Goal: Task Accomplishment & Management: Use online tool/utility

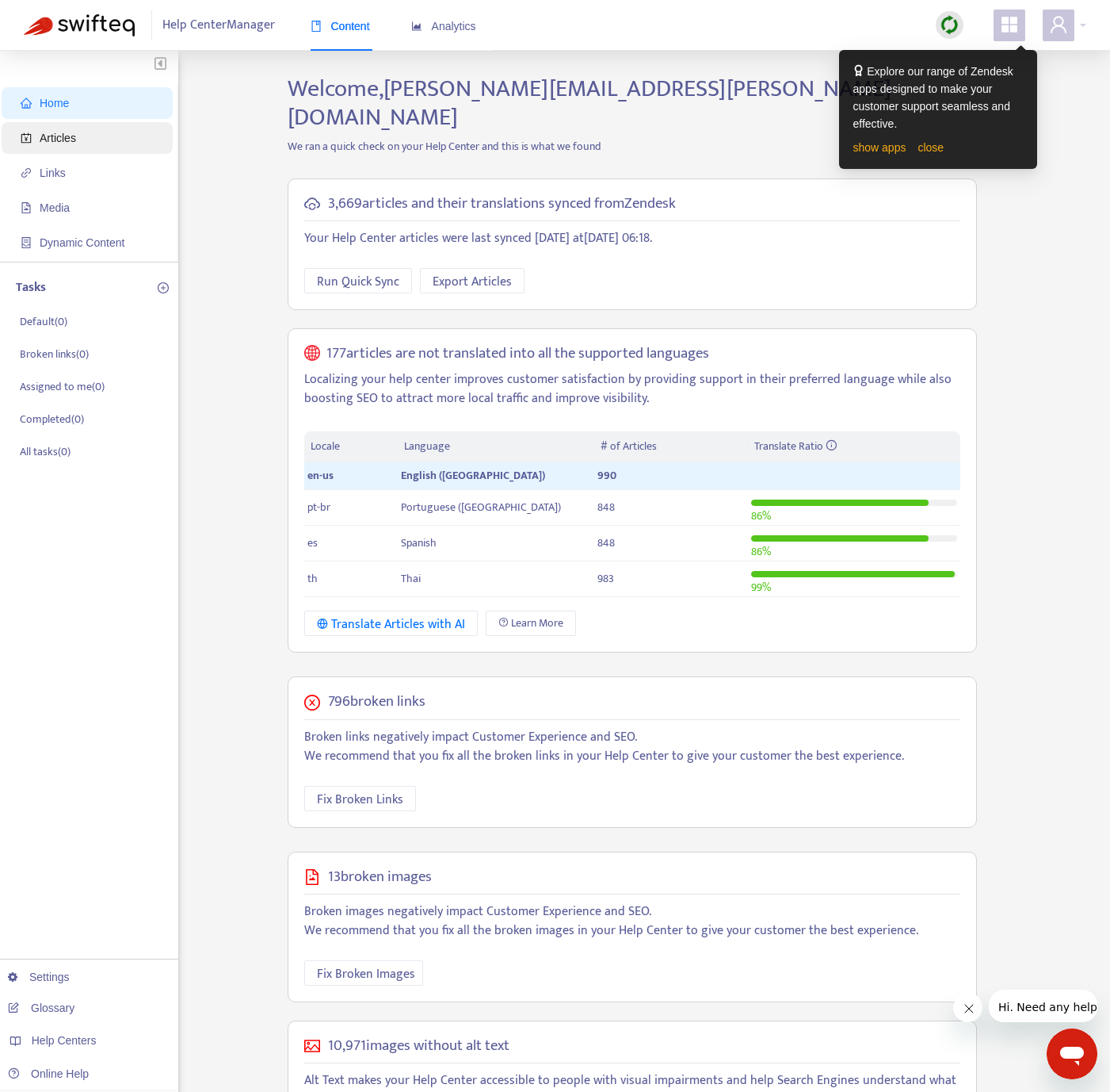
click at [81, 130] on span "Articles" at bounding box center [90, 138] width 139 height 32
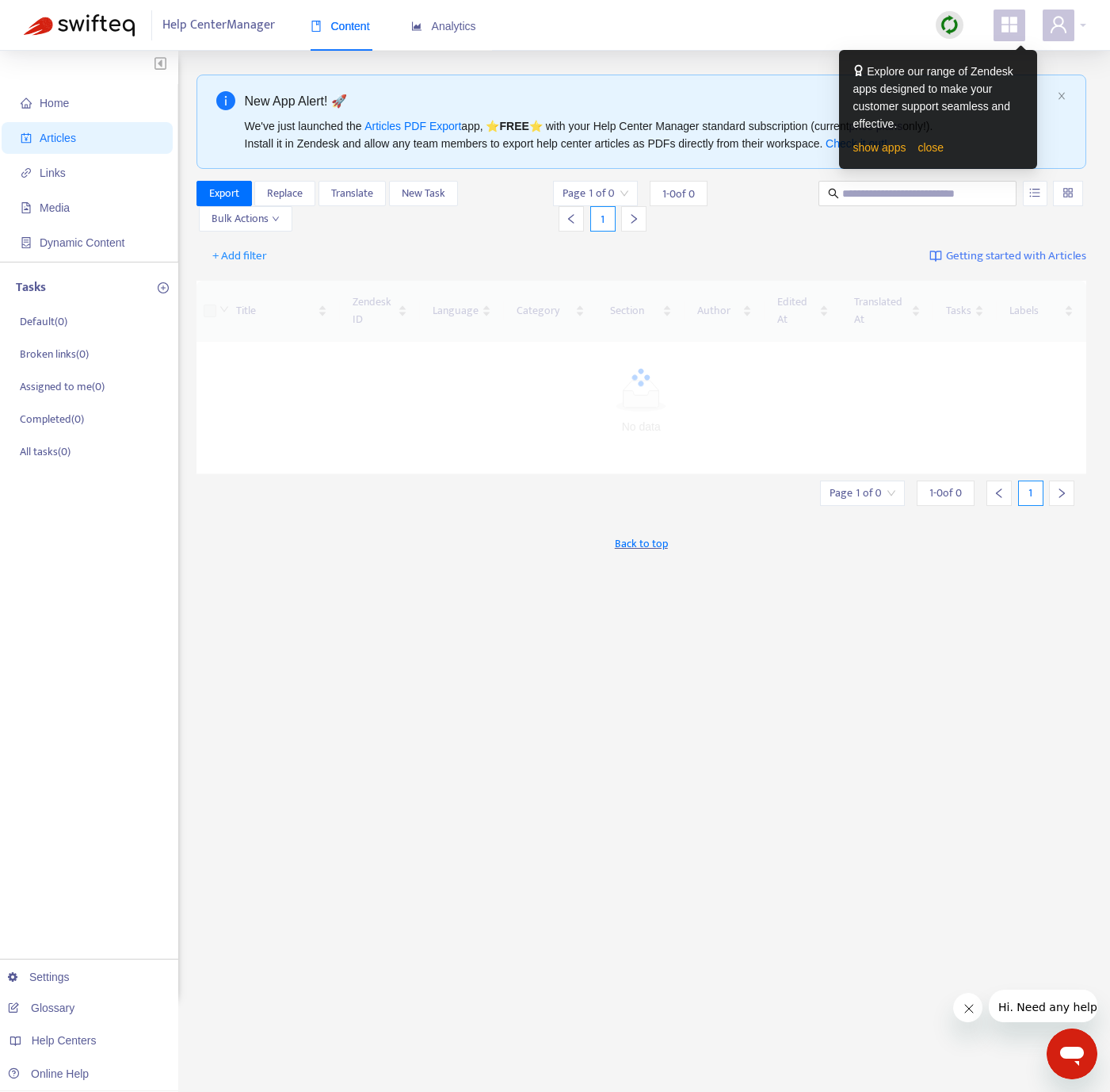
click at [835, 26] on img at bounding box center [950, 25] width 20 height 20
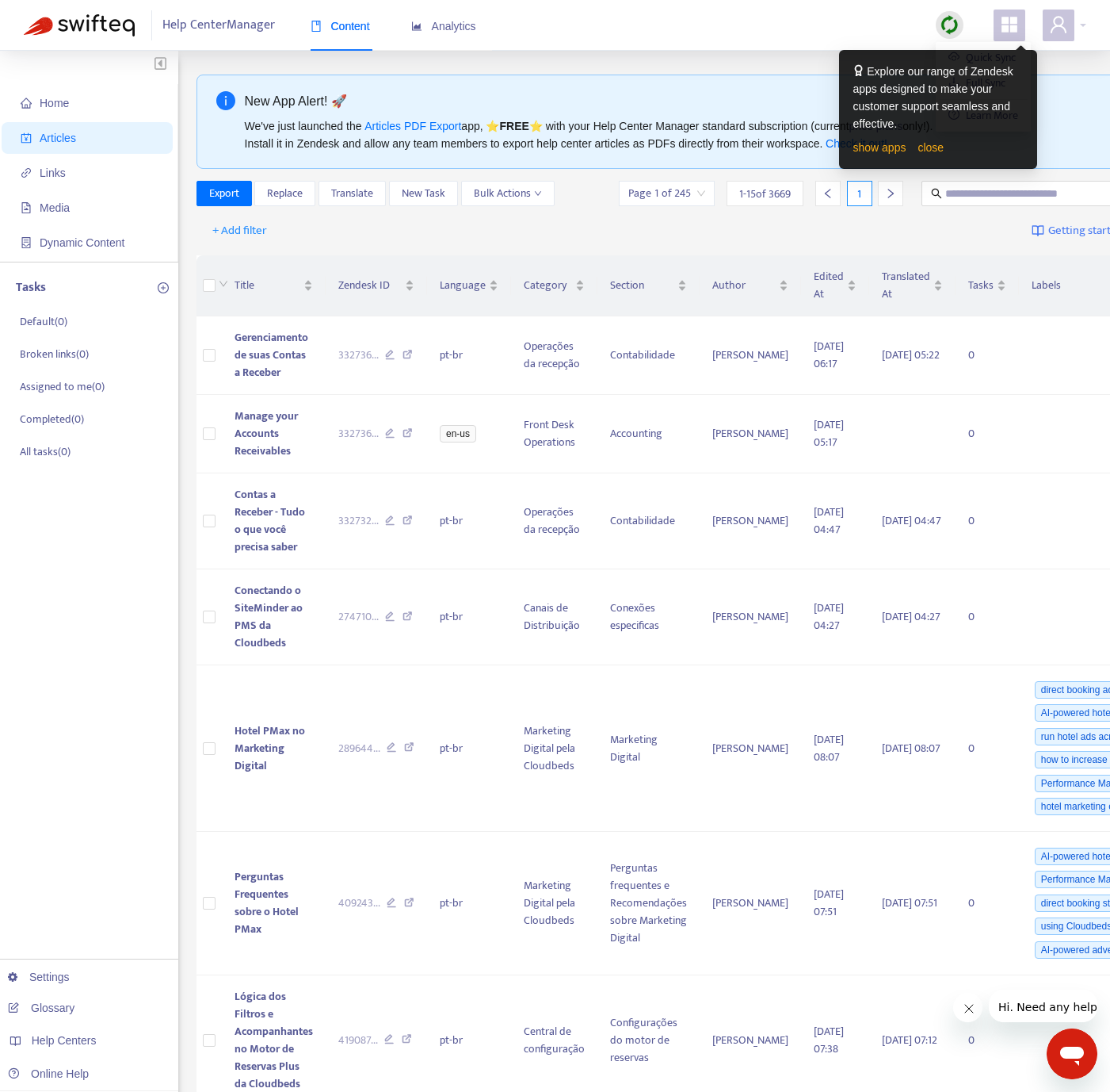
click at [835, 21] on img at bounding box center [950, 25] width 20 height 20
click at [245, 231] on span "+ Add filter" at bounding box center [239, 231] width 54 height 19
click at [257, 257] on span "Language" at bounding box center [262, 264] width 99 height 18
click at [304, 240] on div "Language: All" at bounding box center [255, 231] width 118 height 24
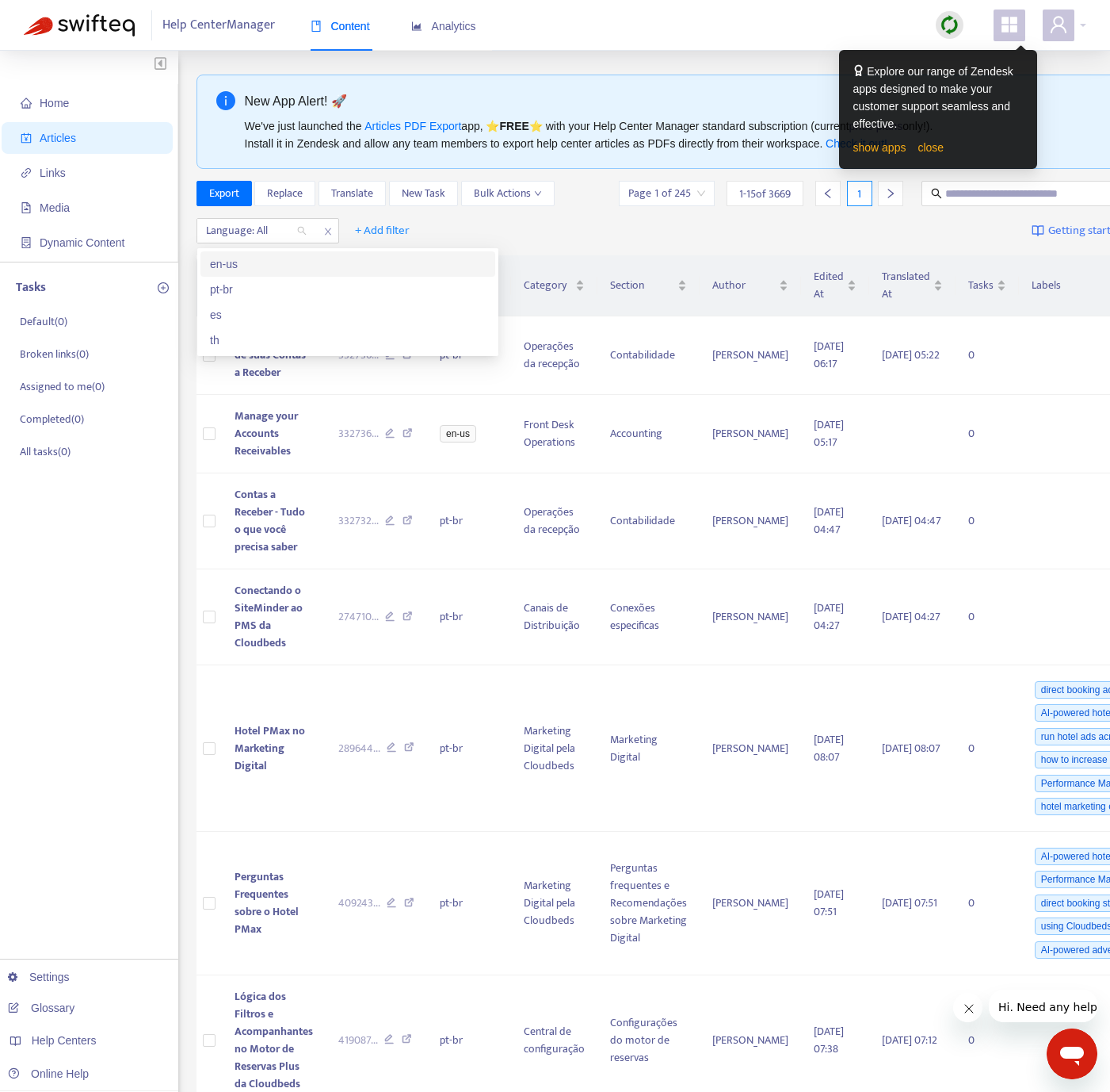
click at [300, 269] on div "en-us" at bounding box center [348, 264] width 275 height 18
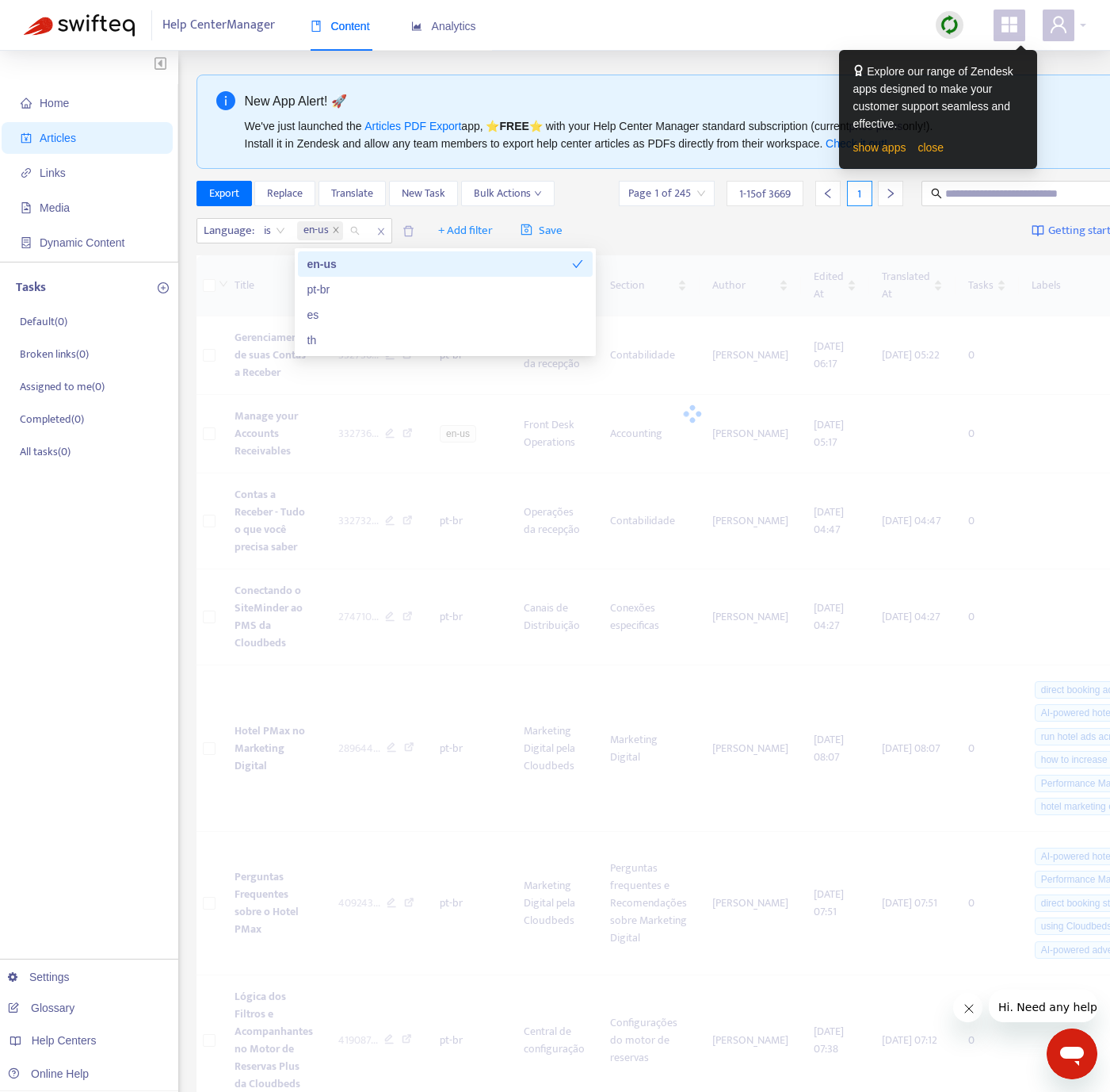
click at [802, 22] on div "Help Center Manager Content Analytics" at bounding box center [555, 25] width 1110 height 50
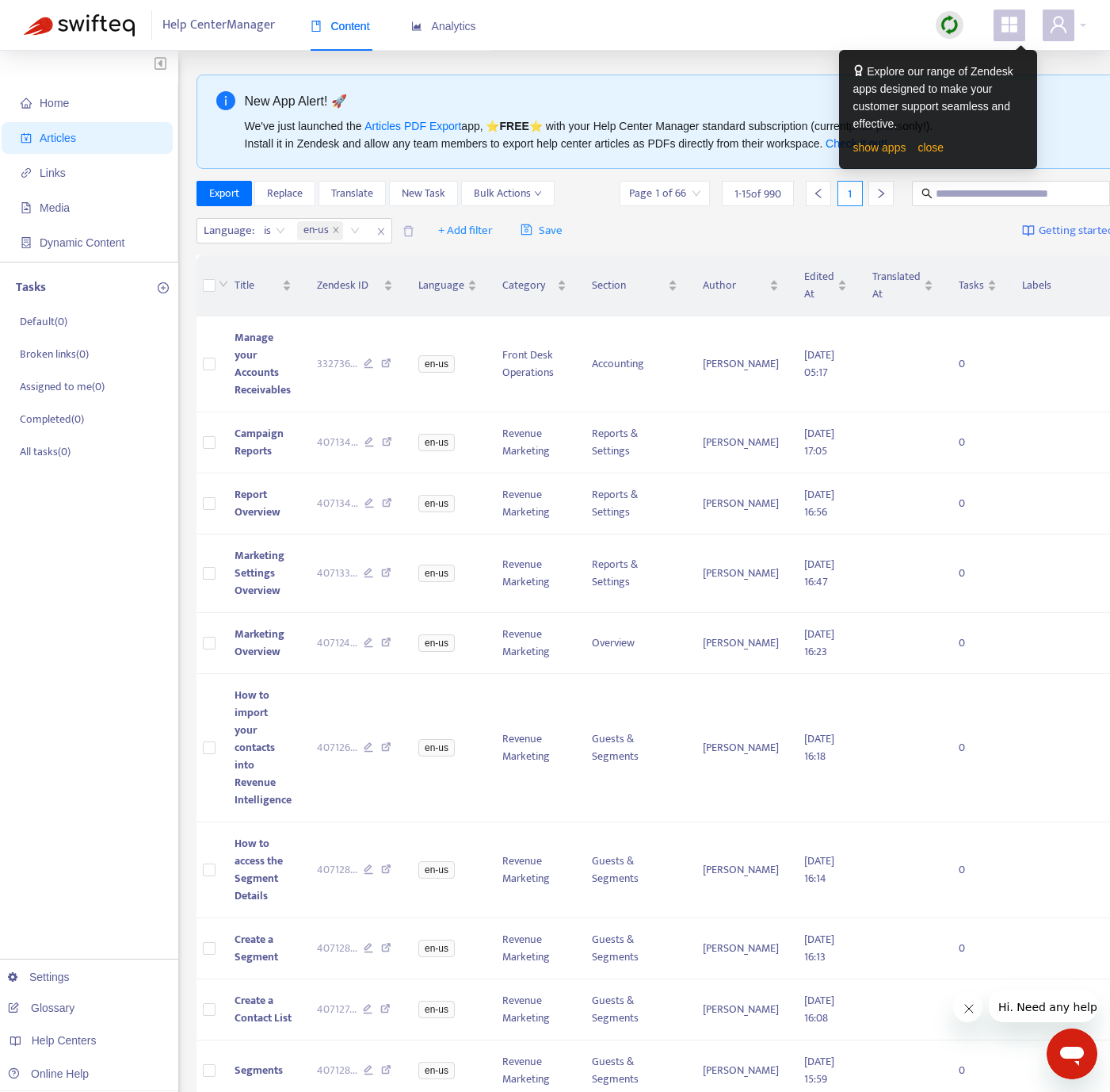
click at [835, 27] on img at bounding box center [950, 25] width 20 height 20
click at [835, 144] on link "close" at bounding box center [931, 147] width 26 height 13
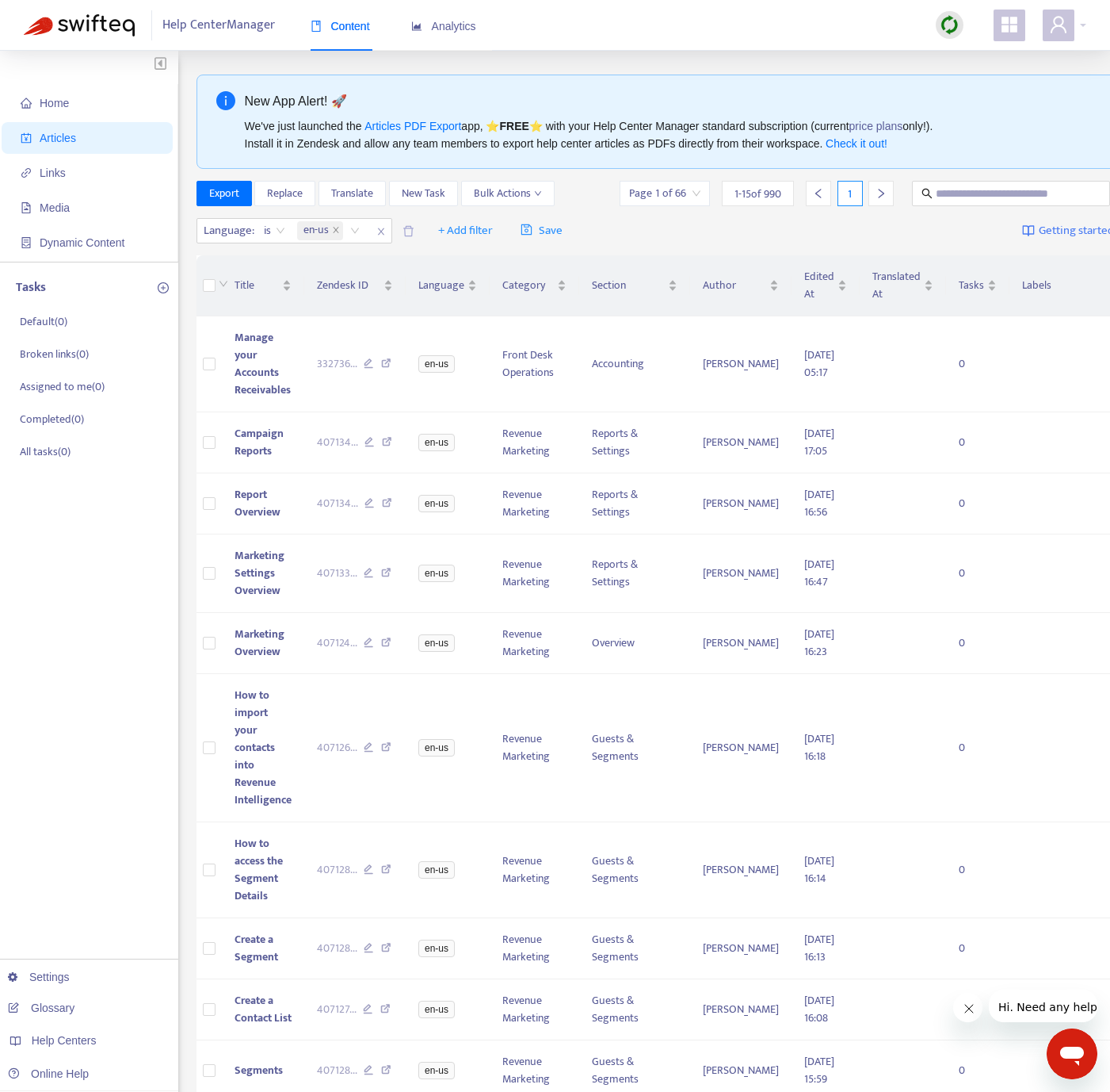
click at [835, 22] on img at bounding box center [950, 25] width 20 height 20
click at [835, 56] on link "Quick Sync" at bounding box center [982, 57] width 67 height 18
click at [811, 286] on span "Edited At" at bounding box center [819, 285] width 30 height 35
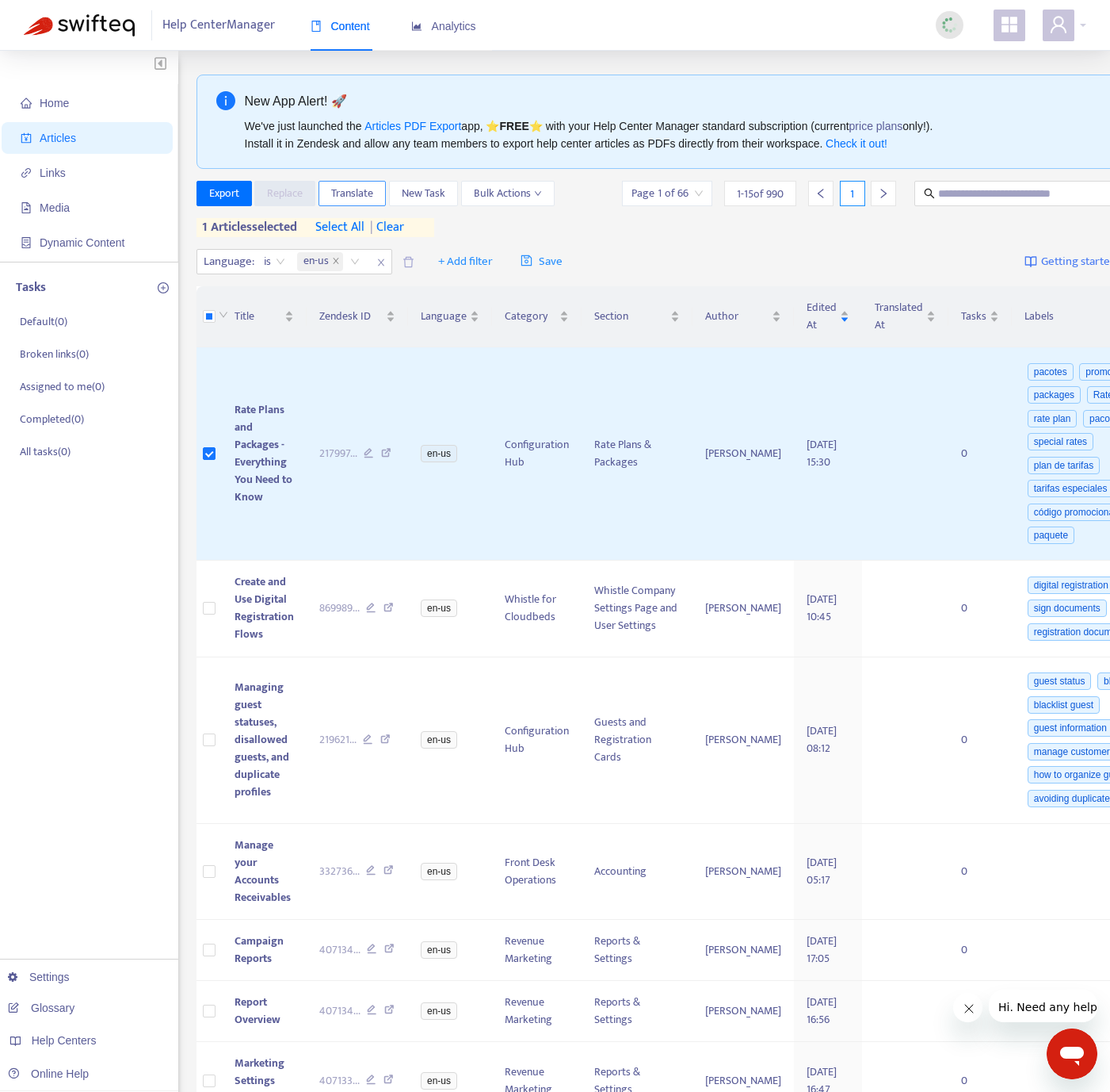
click at [351, 185] on span "Translate" at bounding box center [352, 194] width 42 height 18
click at [365, 189] on span "Translate" at bounding box center [352, 194] width 42 height 18
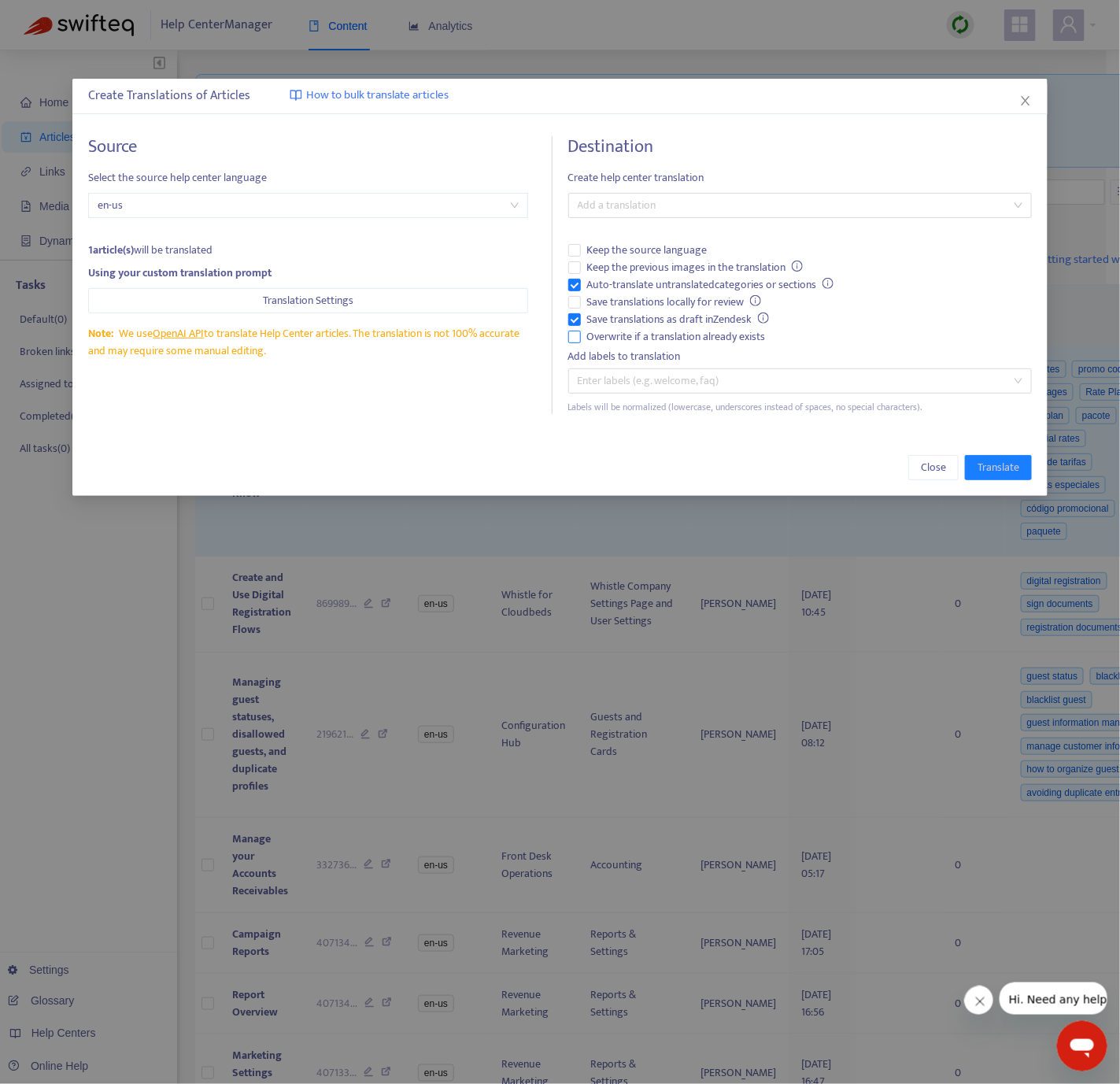
click at [589, 339] on span "Overwrite if a translation already exists" at bounding box center [676, 337] width 191 height 17
click at [605, 313] on span "Save translations as draft in Zendesk" at bounding box center [678, 320] width 195 height 17
click at [609, 282] on span "Auto-translate untranslated categories or sections" at bounding box center [710, 285] width 260 height 17
click at [637, 207] on div at bounding box center [791, 205] width 440 height 19
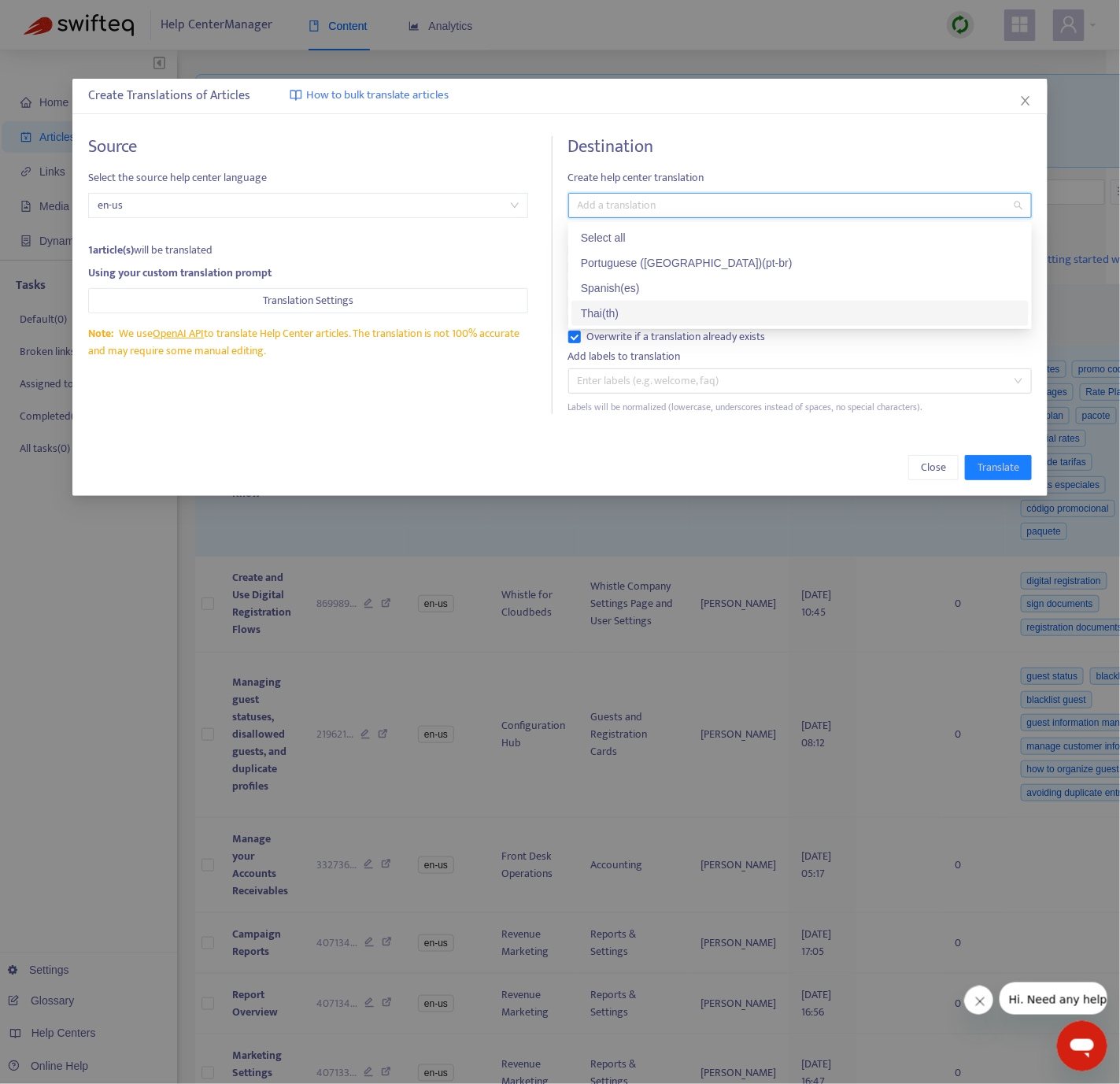
click at [624, 308] on div "Thai ( th )" at bounding box center [799, 313] width 438 height 17
drag, startPoint x: 363, startPoint y: 451, endPoint x: 457, endPoint y: 451, distance: 94.0
click at [361, 452] on div "Close Translate" at bounding box center [560, 467] width 975 height 56
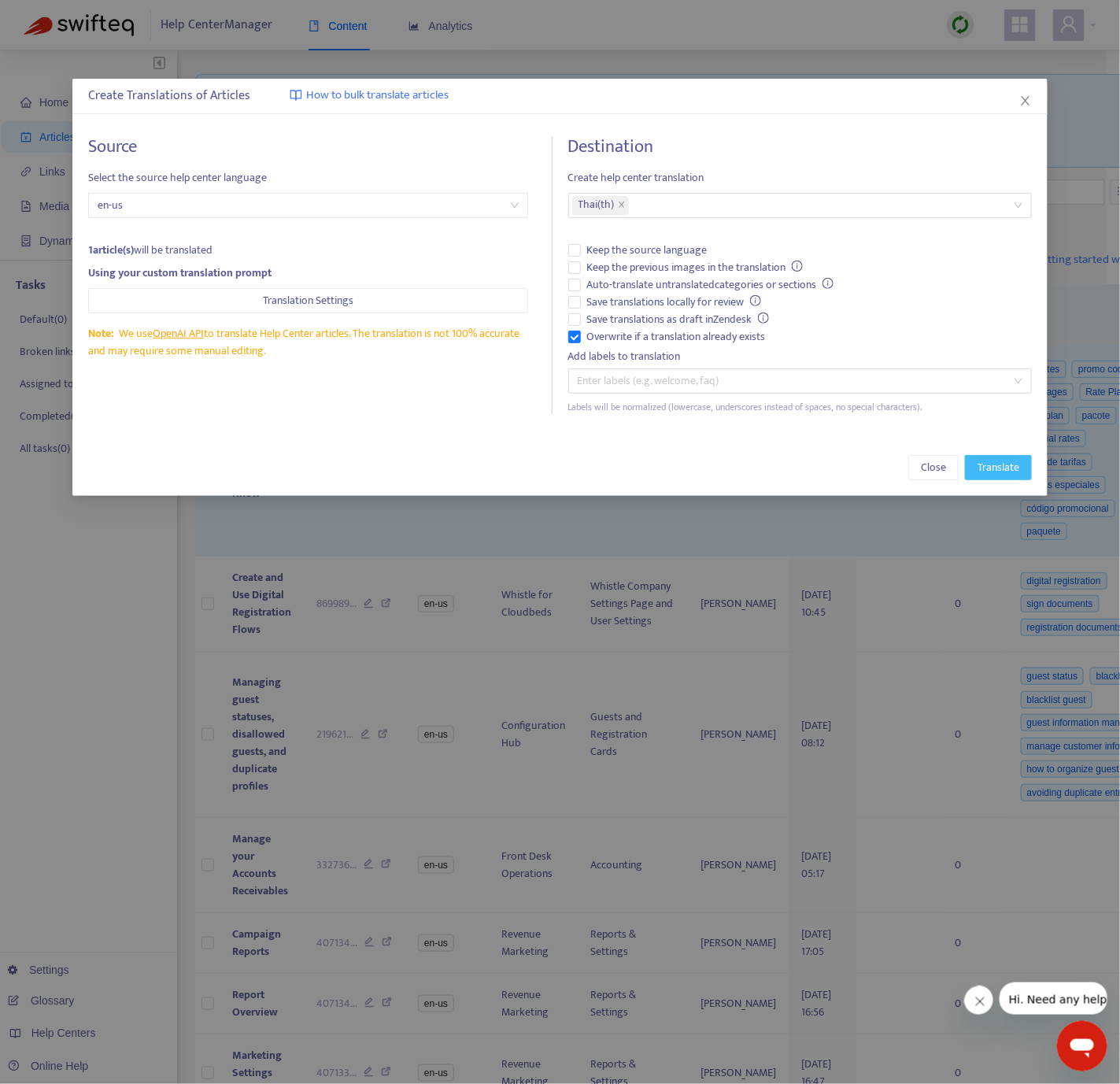
click at [829, 457] on button "Translate" at bounding box center [998, 468] width 67 height 25
